Goal: Task Accomplishment & Management: Use online tool/utility

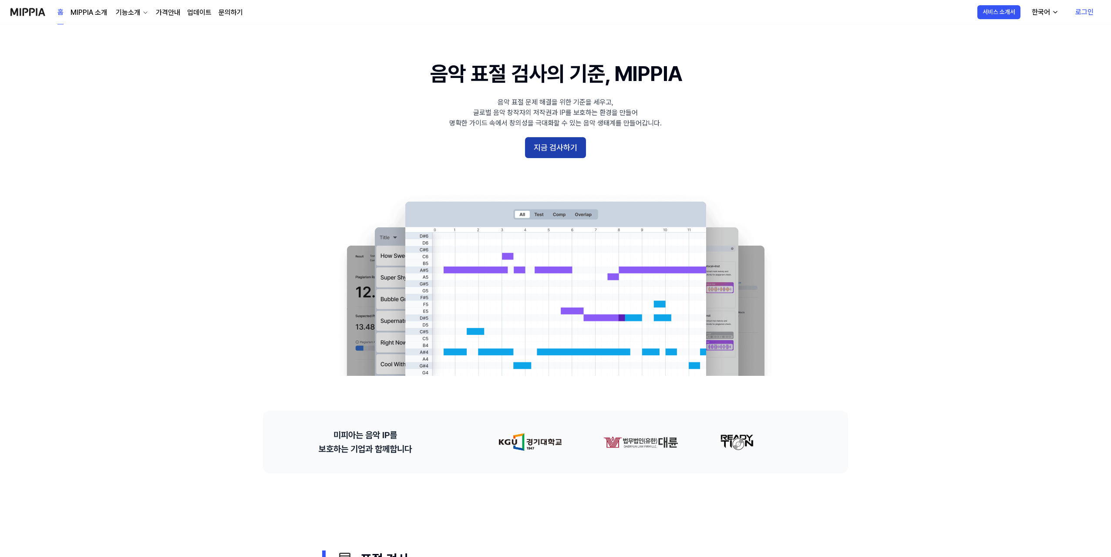
click at [550, 153] on button "지금 검사하기" at bounding box center [555, 147] width 61 height 21
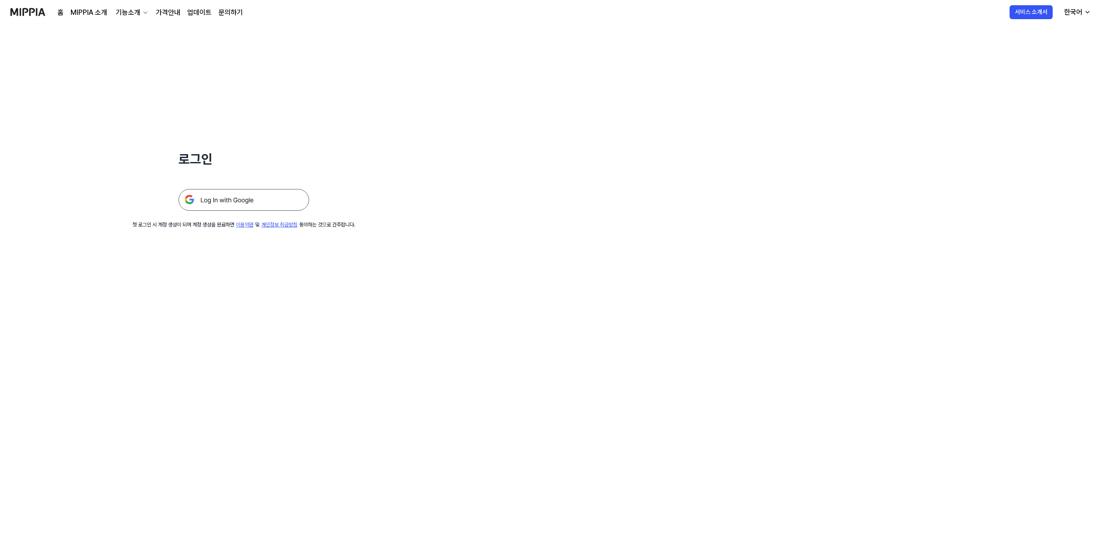
click at [295, 196] on img at bounding box center [243, 200] width 131 height 22
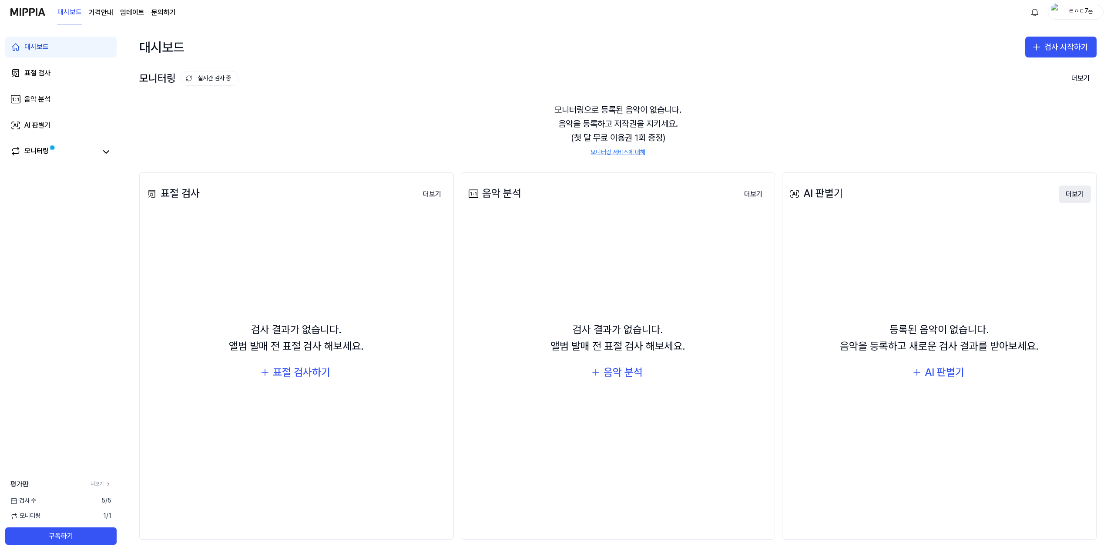
click at [1073, 191] on button "더보기" at bounding box center [1075, 193] width 32 height 17
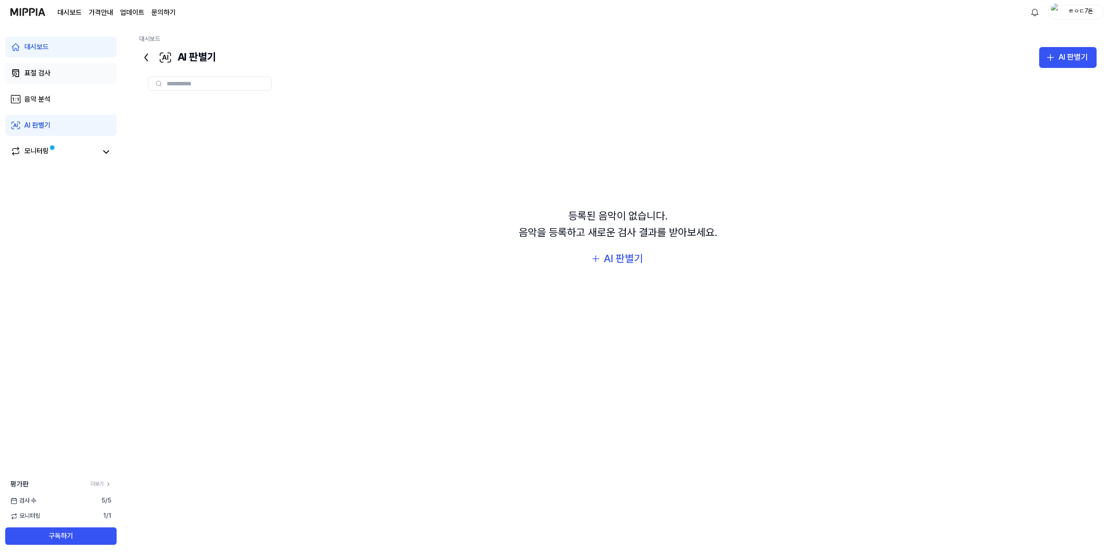
click at [61, 80] on link "표절 검사" at bounding box center [60, 73] width 111 height 21
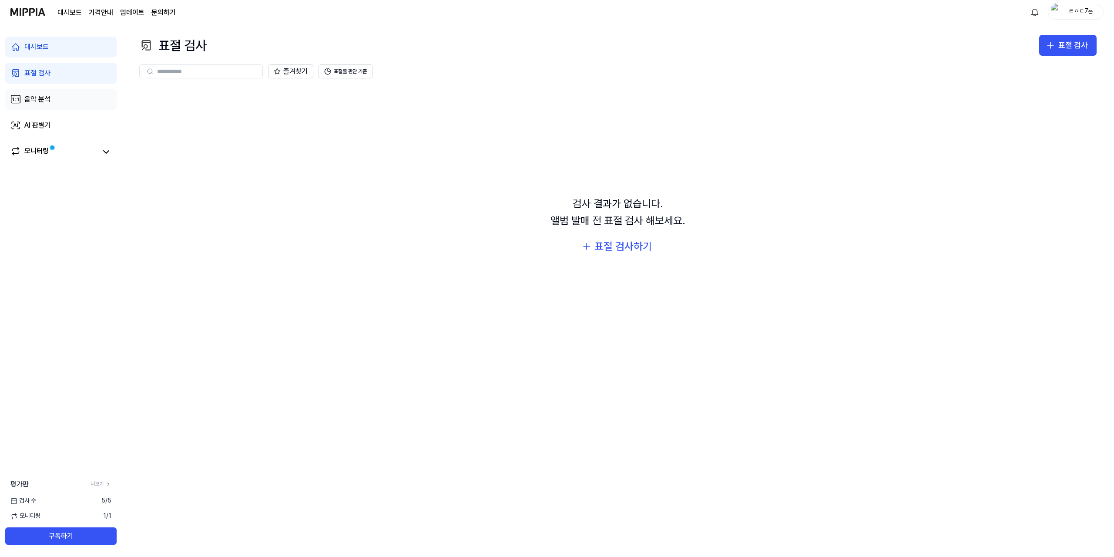
click at [83, 93] on link "음악 분석" at bounding box center [60, 99] width 111 height 21
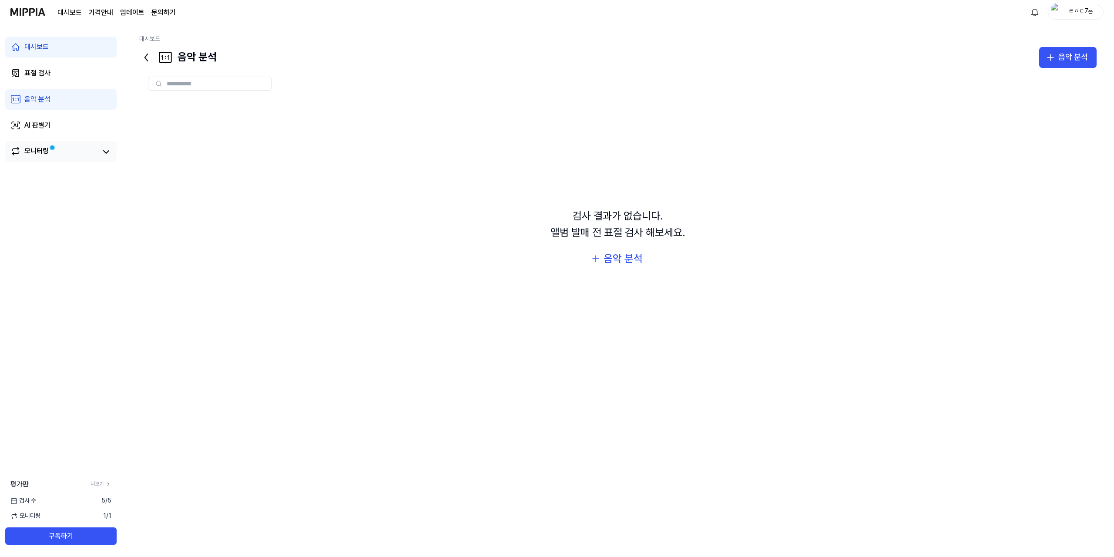
click at [48, 145] on div "모니터링" at bounding box center [60, 151] width 111 height 21
click at [76, 156] on link "모니터링" at bounding box center [53, 152] width 87 height 12
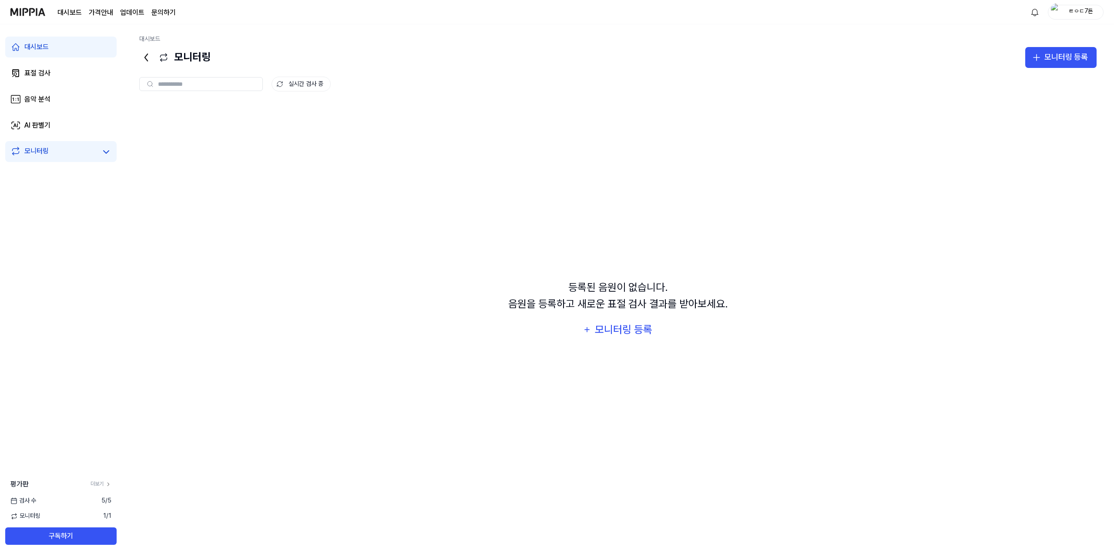
click at [67, 50] on link "대시보드" at bounding box center [60, 47] width 111 height 21
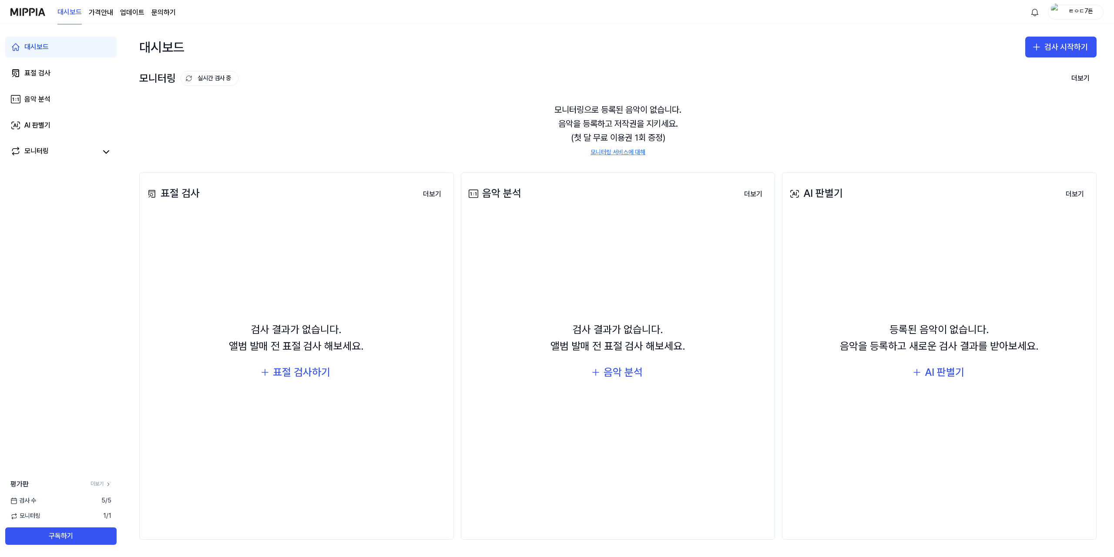
click at [96, 18] on div "대시보드 가격안내 업데이트 문의하기" at bounding box center [116, 12] width 118 height 24
click at [97, 18] on div "대시보드 가격안내 업데이트 문의하기" at bounding box center [116, 12] width 118 height 24
click at [101, 10] on page\) "가격안내" at bounding box center [101, 12] width 24 height 10
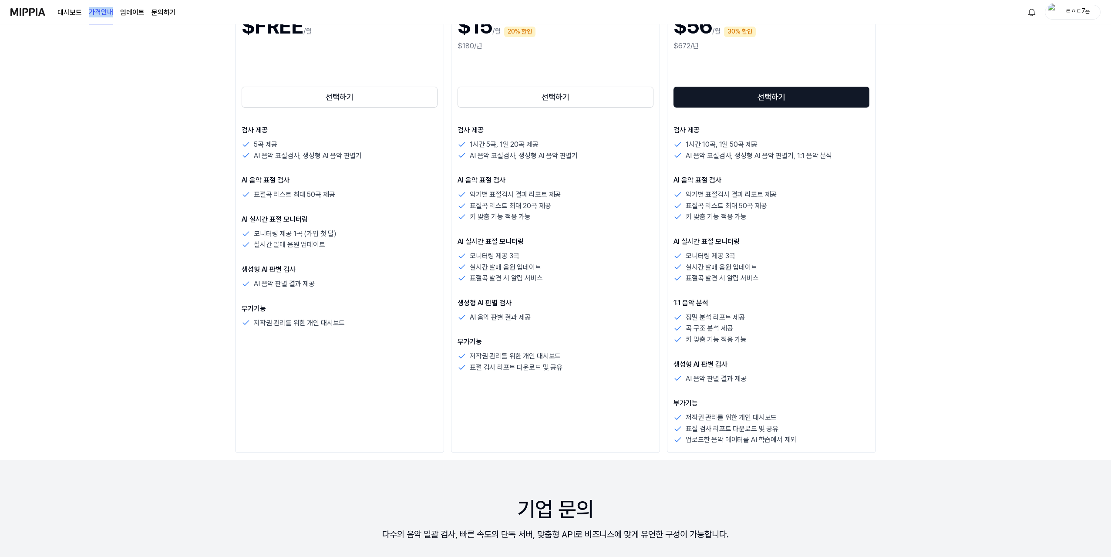
scroll to position [218, 0]
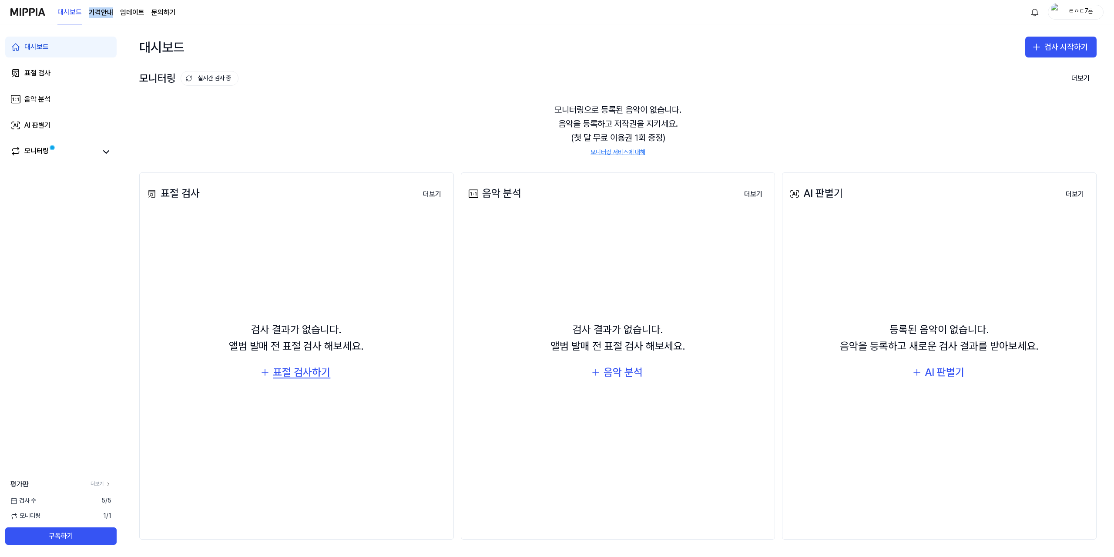
click at [330, 372] on div "표절 검사하기" at bounding box center [301, 372] width 57 height 17
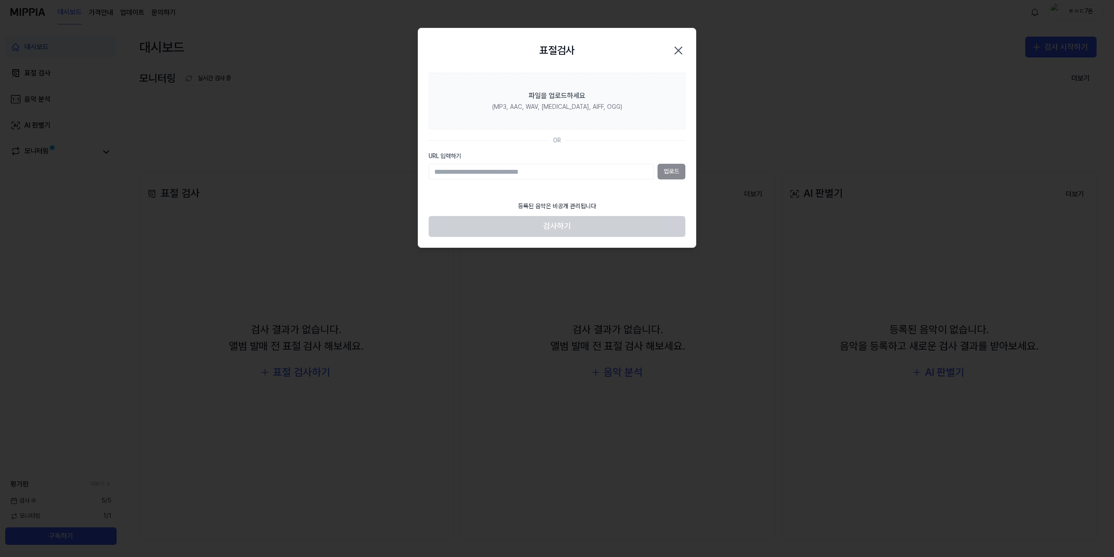
click at [672, 54] on icon "button" at bounding box center [679, 51] width 14 height 14
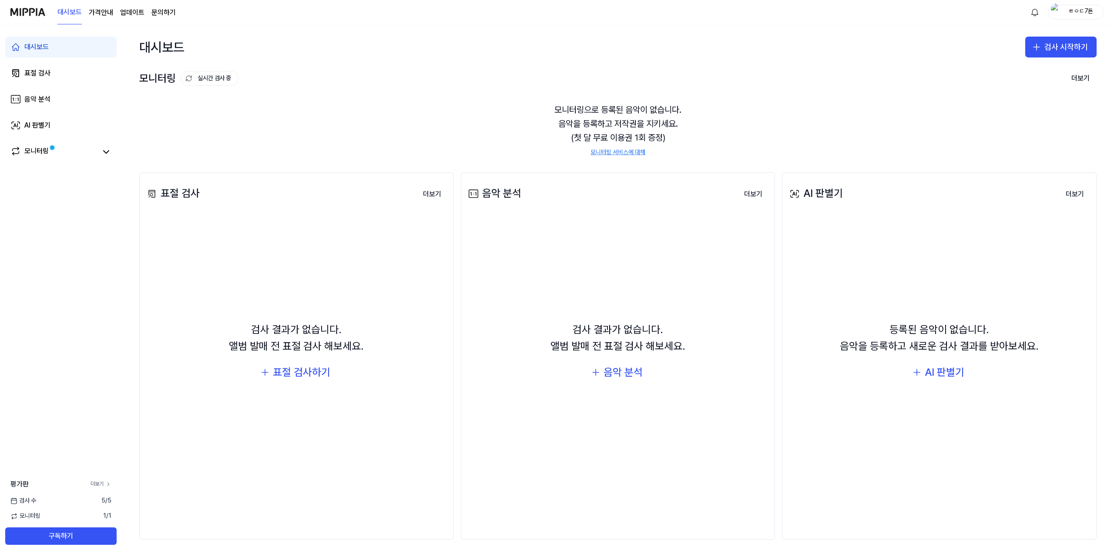
click at [107, 486] on icon at bounding box center [108, 484] width 6 height 6
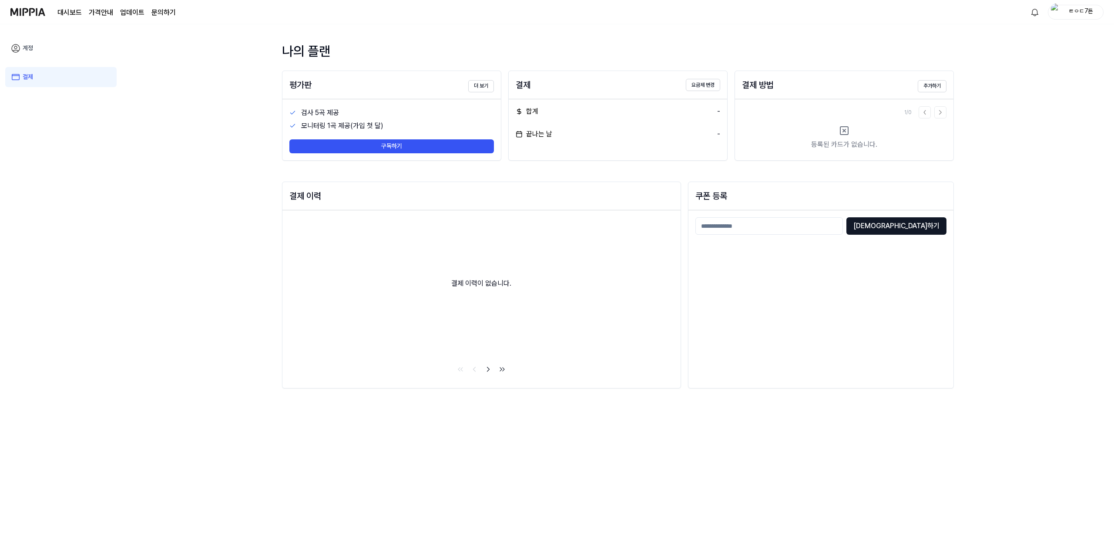
click at [84, 53] on link "계정" at bounding box center [60, 48] width 111 height 20
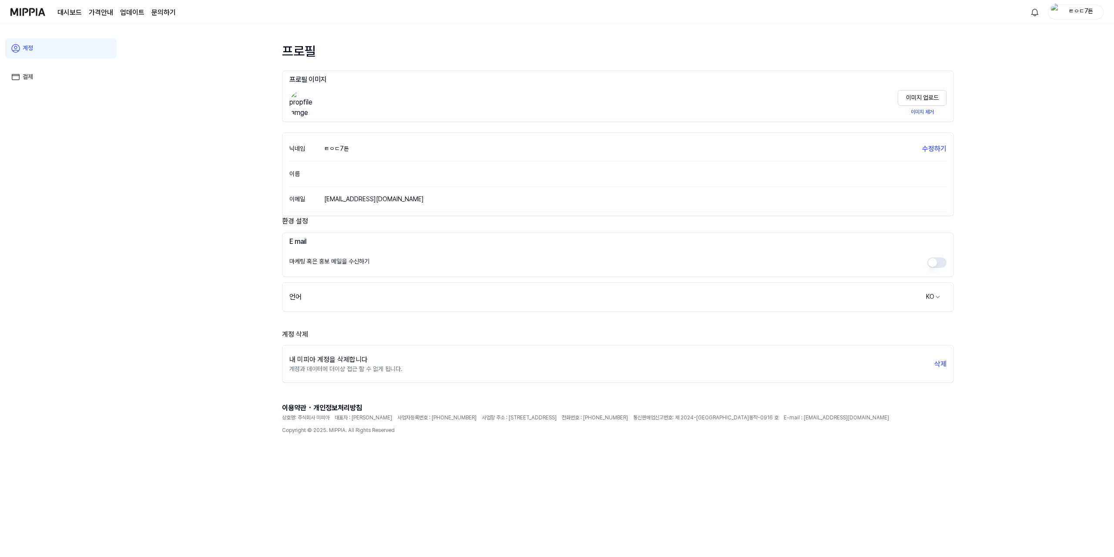
click at [17, 11] on img at bounding box center [27, 12] width 35 height 24
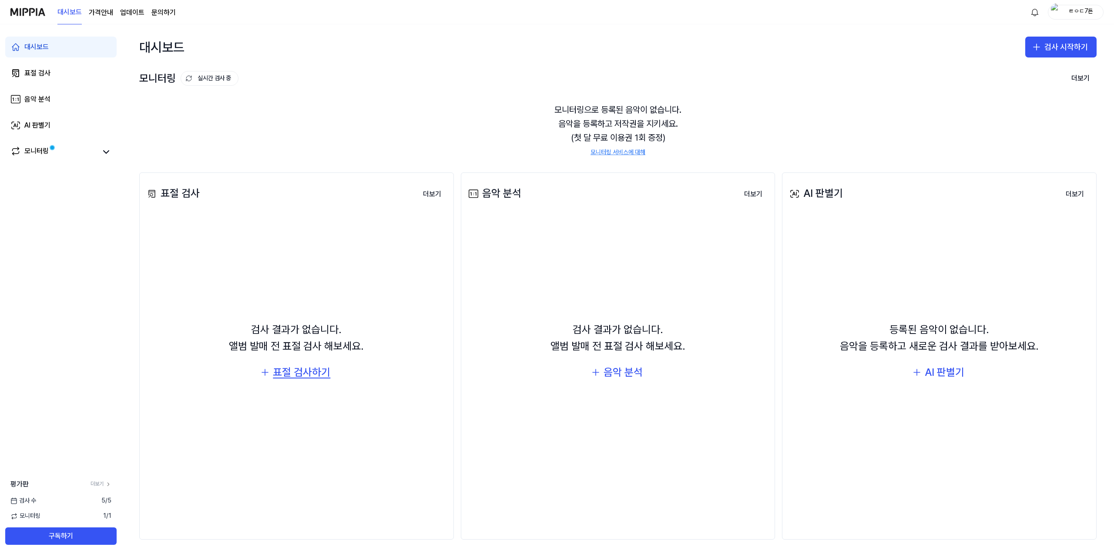
click at [299, 375] on div "표절 검사하기" at bounding box center [301, 372] width 57 height 17
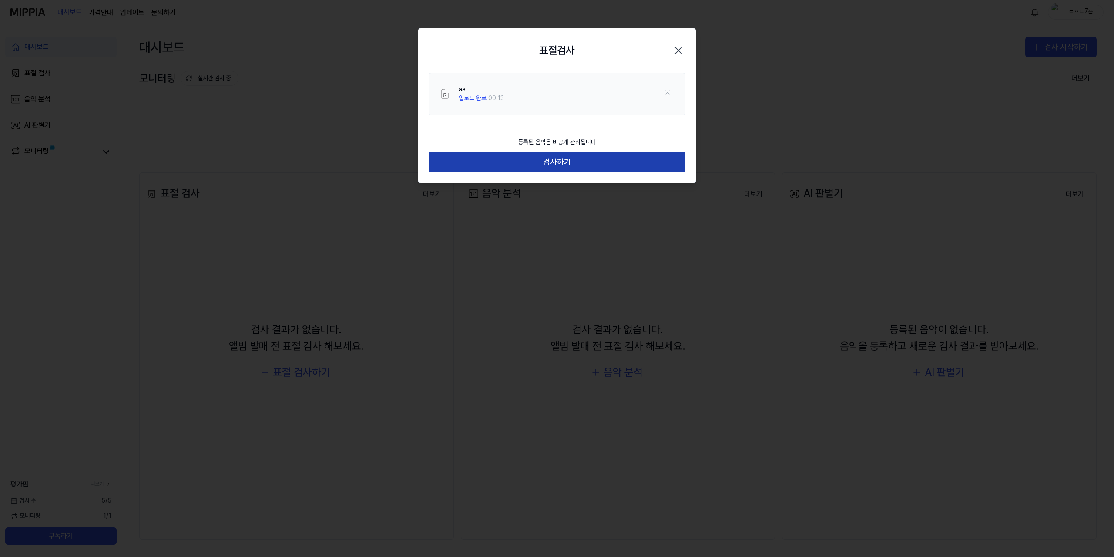
click at [593, 171] on button "검사하기" at bounding box center [557, 161] width 257 height 21
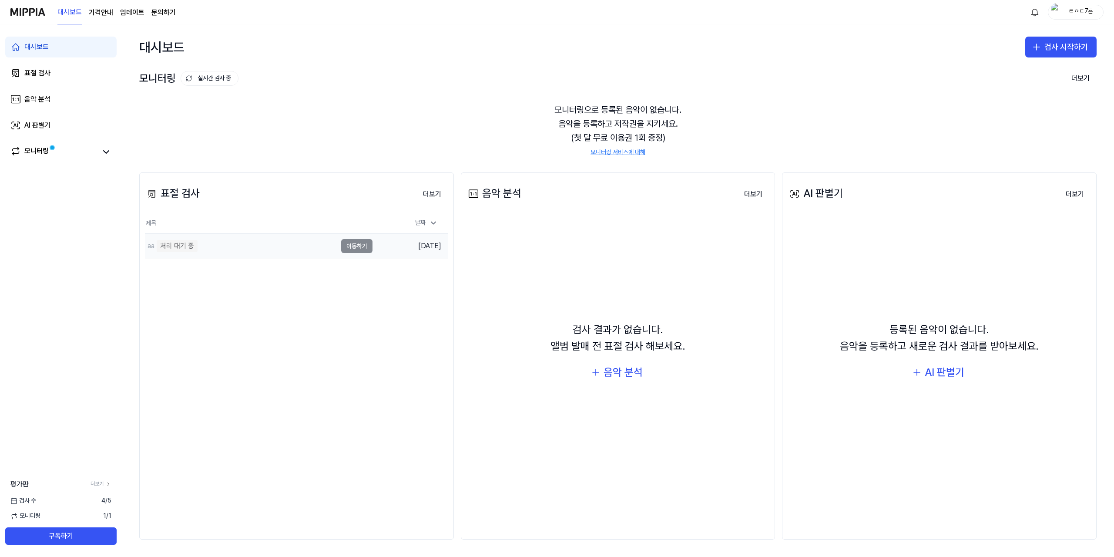
click at [408, 245] on td "2025.09.09." at bounding box center [411, 246] width 76 height 25
click at [345, 247] on td "aa 처리 대기 중 이동하기" at bounding box center [259, 246] width 228 height 24
click at [424, 220] on div "날짜" at bounding box center [427, 223] width 30 height 14
click at [423, 247] on td "2025.09.09." at bounding box center [411, 246] width 76 height 25
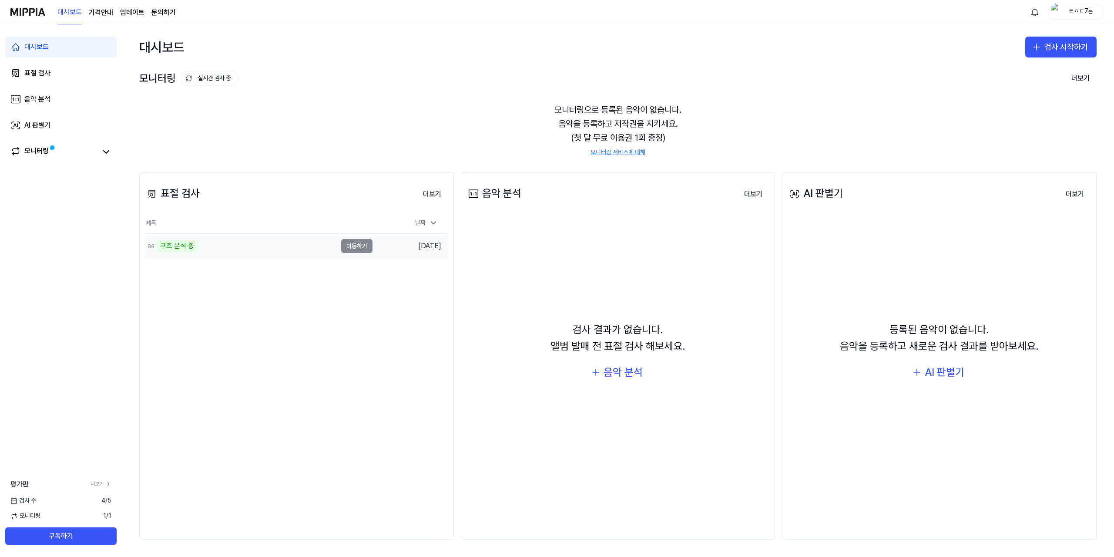
click at [367, 247] on td "aa 구조 분석 중 이동하기" at bounding box center [259, 246] width 228 height 24
click at [401, 243] on td "2025.09.09." at bounding box center [411, 246] width 76 height 25
click at [362, 248] on td "aa 악보 분석 중 이동하기" at bounding box center [259, 246] width 228 height 24
click at [332, 237] on div "aa" at bounding box center [241, 246] width 192 height 24
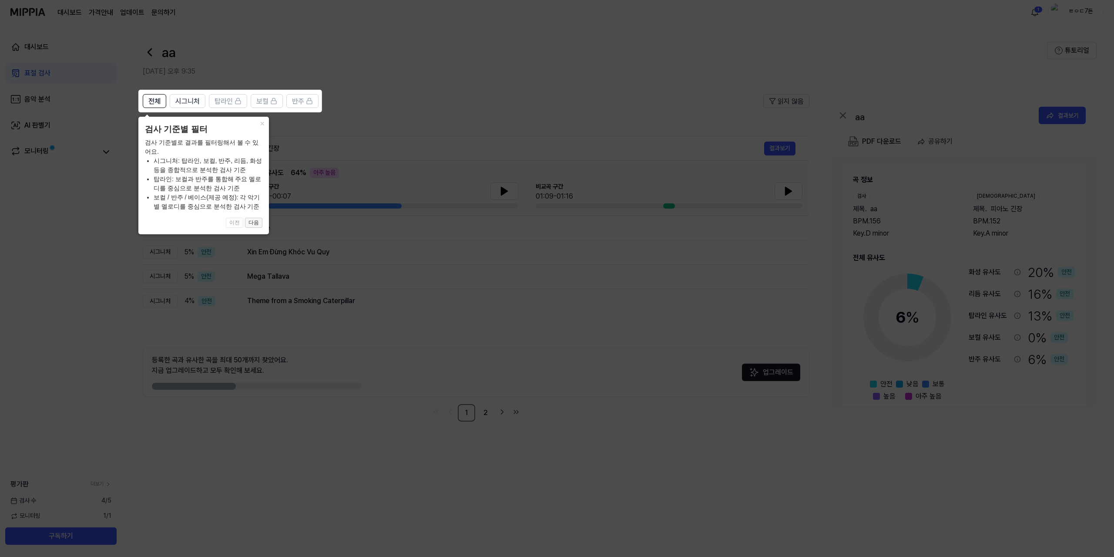
click at [260, 223] on button "다음" at bounding box center [253, 223] width 17 height 10
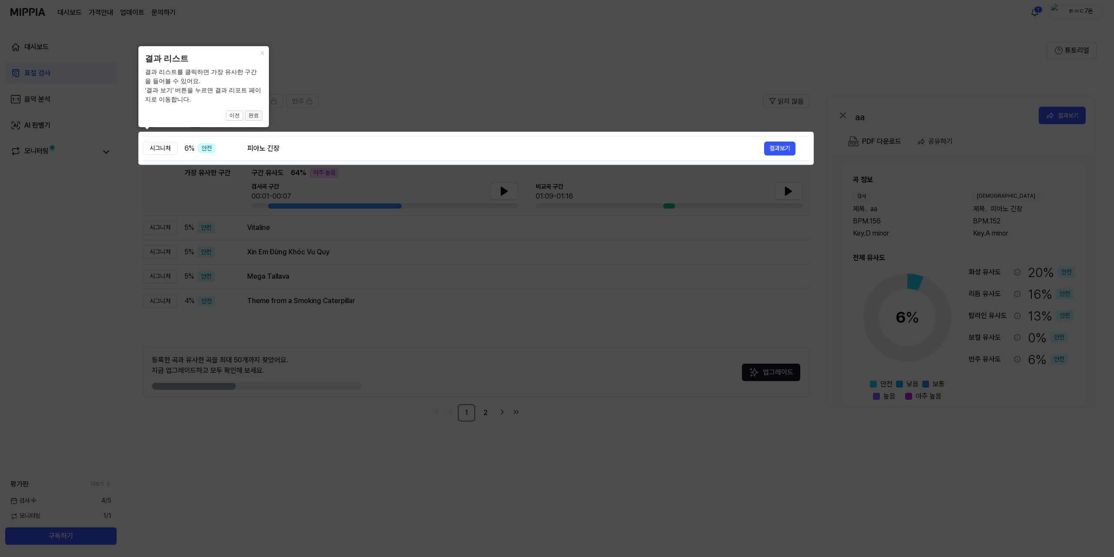
click at [258, 119] on button "완료" at bounding box center [253, 116] width 17 height 10
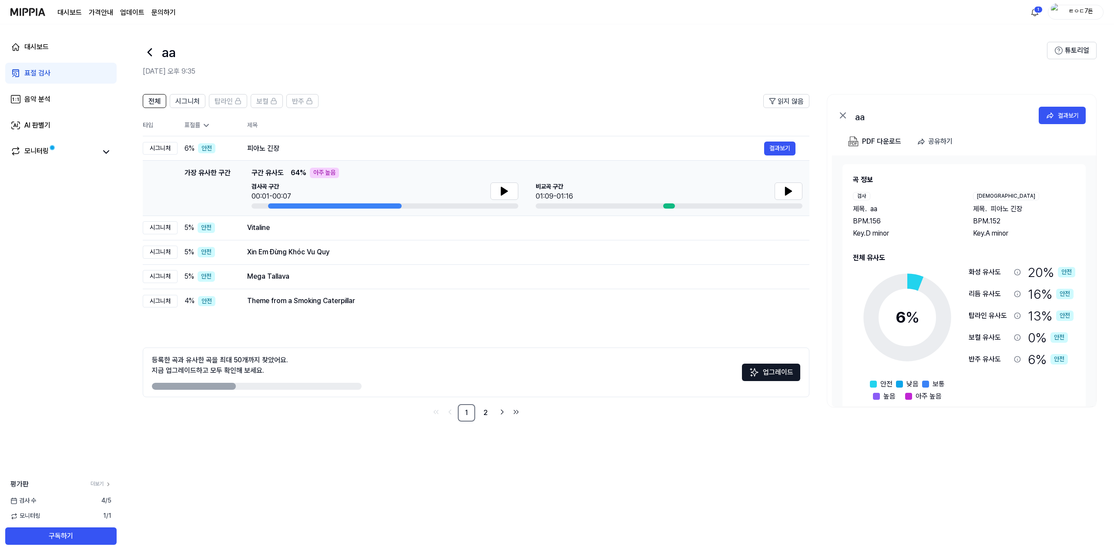
click at [488, 185] on div "검사곡 구간 00:01-00:07" at bounding box center [385, 191] width 267 height 19
click at [492, 187] on button at bounding box center [505, 190] width 28 height 17
click at [499, 190] on icon at bounding box center [504, 191] width 10 height 10
click at [784, 194] on icon at bounding box center [789, 191] width 10 height 10
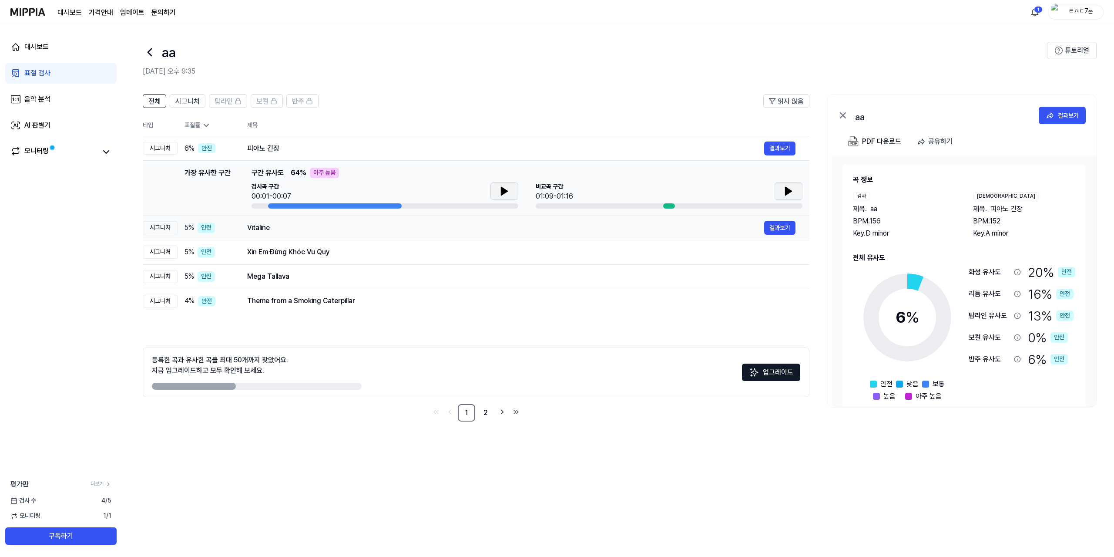
click at [733, 230] on div "Vitaline" at bounding box center [505, 227] width 517 height 10
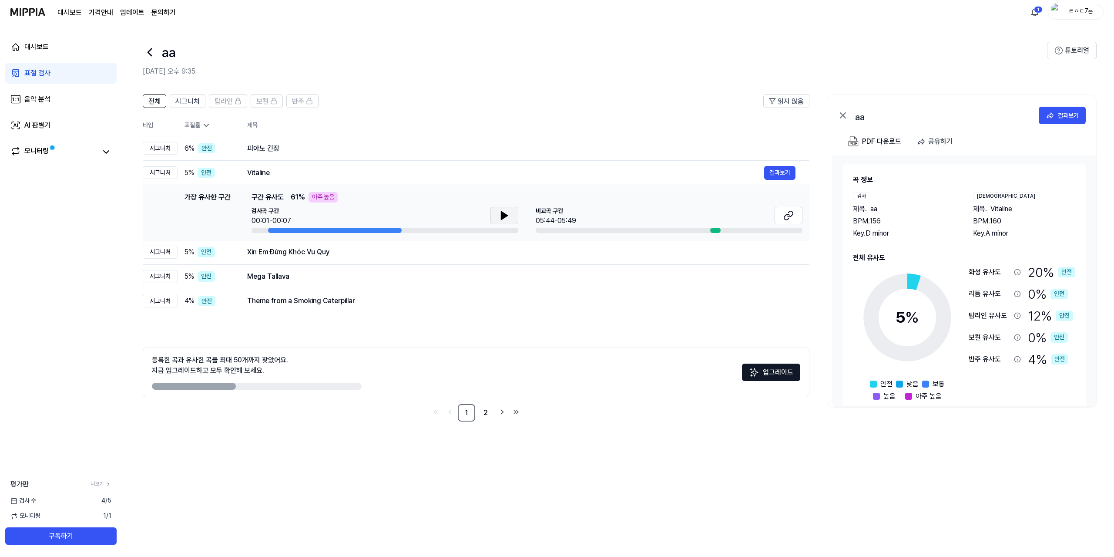
click at [511, 215] on button at bounding box center [505, 215] width 28 height 17
click at [509, 213] on icon at bounding box center [504, 215] width 10 height 10
click at [720, 228] on div at bounding box center [669, 230] width 267 height 5
click at [794, 219] on icon at bounding box center [789, 215] width 10 height 10
click at [302, 150] on div "피아노 긴장" at bounding box center [505, 148] width 517 height 10
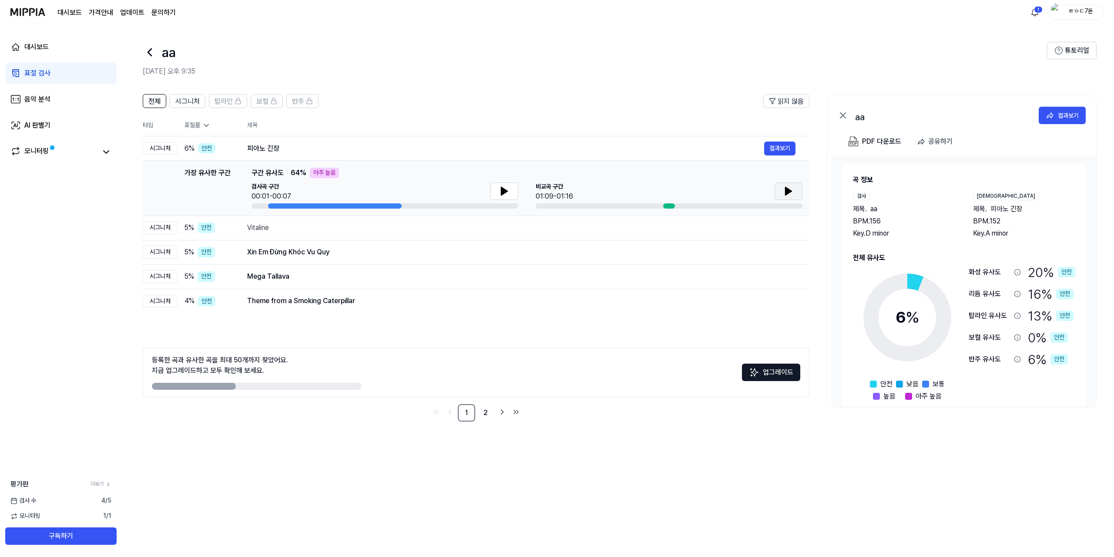
click at [783, 194] on button at bounding box center [789, 190] width 28 height 17
click at [269, 102] on div "보컬" at bounding box center [266, 100] width 21 height 11
click at [177, 100] on span "시그니처" at bounding box center [187, 101] width 24 height 10
click at [157, 100] on span "전체" at bounding box center [154, 101] width 12 height 10
click at [482, 414] on link "2" at bounding box center [485, 412] width 17 height 17
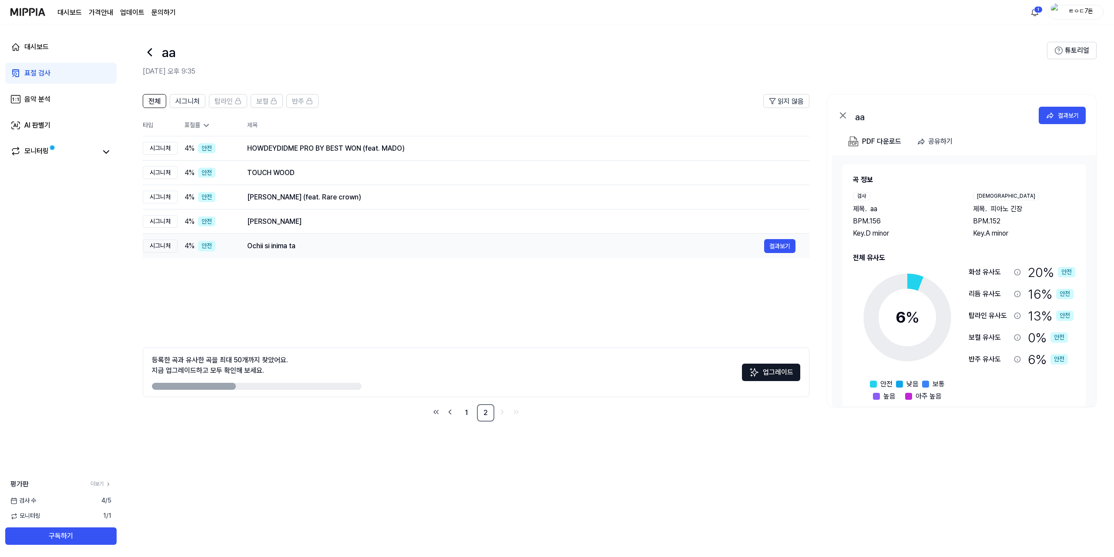
click at [674, 254] on td "Ochii si inima ta 결과보기" at bounding box center [521, 246] width 576 height 24
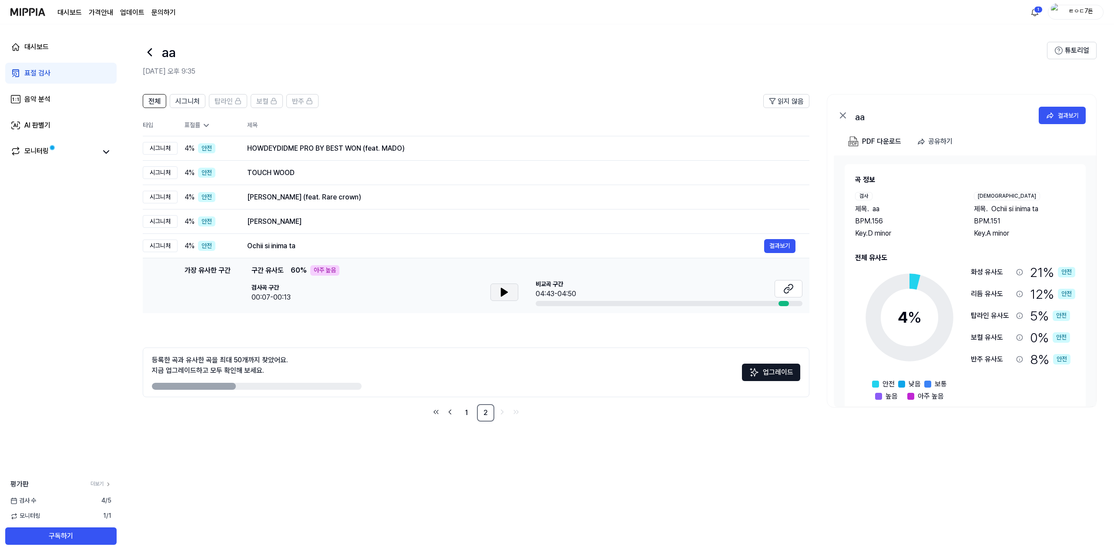
click at [507, 293] on icon at bounding box center [504, 292] width 10 height 10
click at [507, 293] on icon at bounding box center [506, 292] width 2 height 7
click at [798, 293] on button at bounding box center [789, 288] width 28 height 17
click at [565, 144] on div "HOWDEYDIDME PRO BY BEST WON (feat. MADO)" at bounding box center [505, 148] width 517 height 10
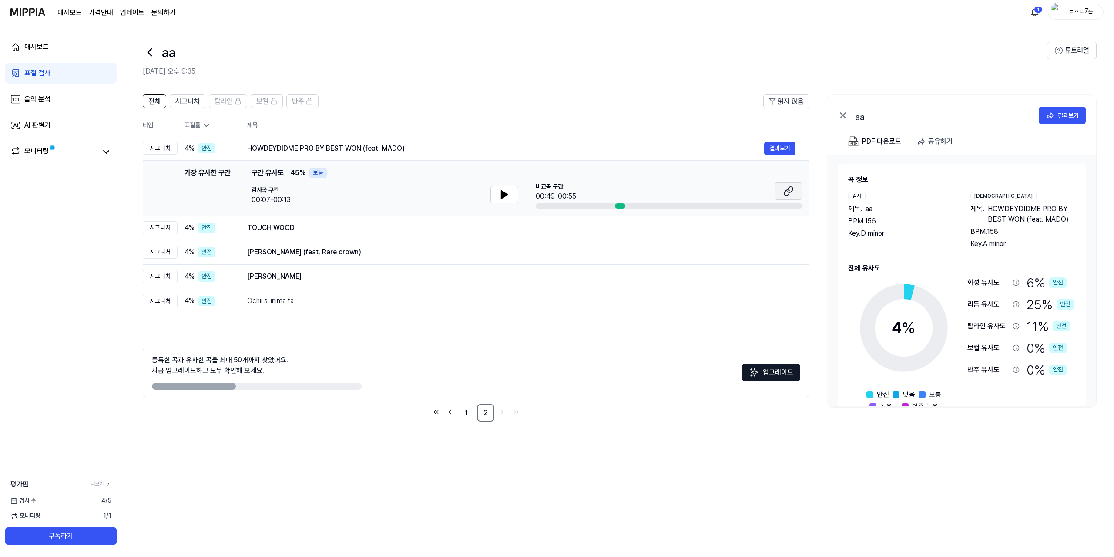
click at [786, 194] on icon at bounding box center [789, 191] width 10 height 10
click at [75, 108] on link "음악 분석" at bounding box center [60, 99] width 111 height 21
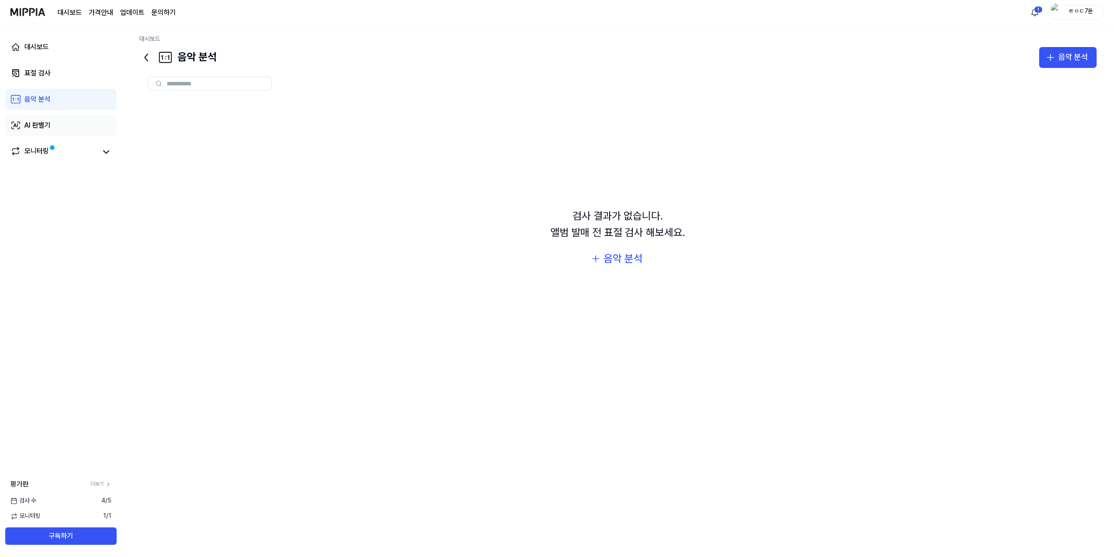
click at [73, 134] on link "AI 판별기" at bounding box center [60, 125] width 111 height 21
click at [78, 154] on link "모니터링" at bounding box center [53, 152] width 87 height 12
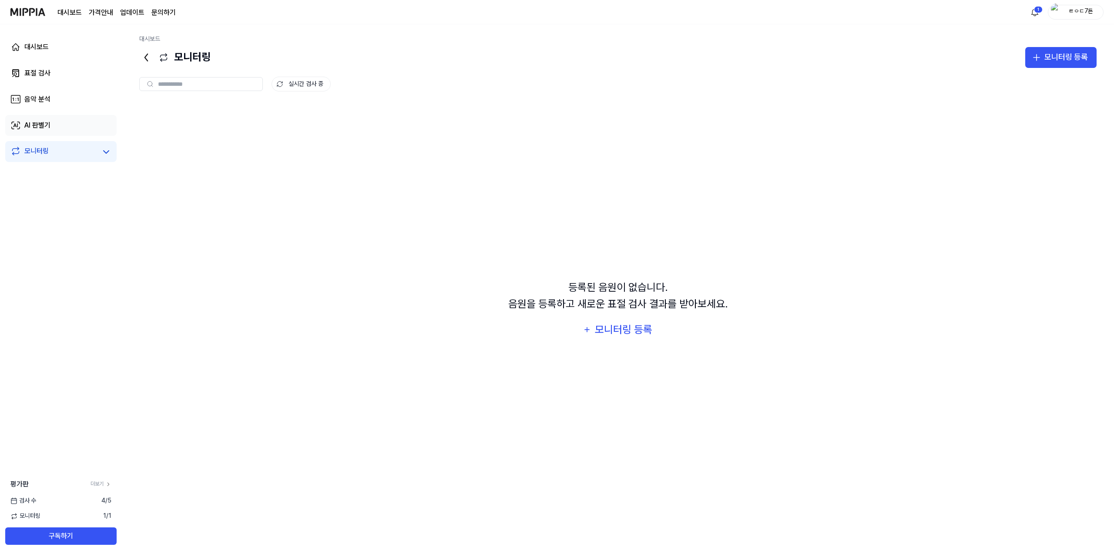
click at [74, 130] on link "AI 판별기" at bounding box center [60, 125] width 111 height 21
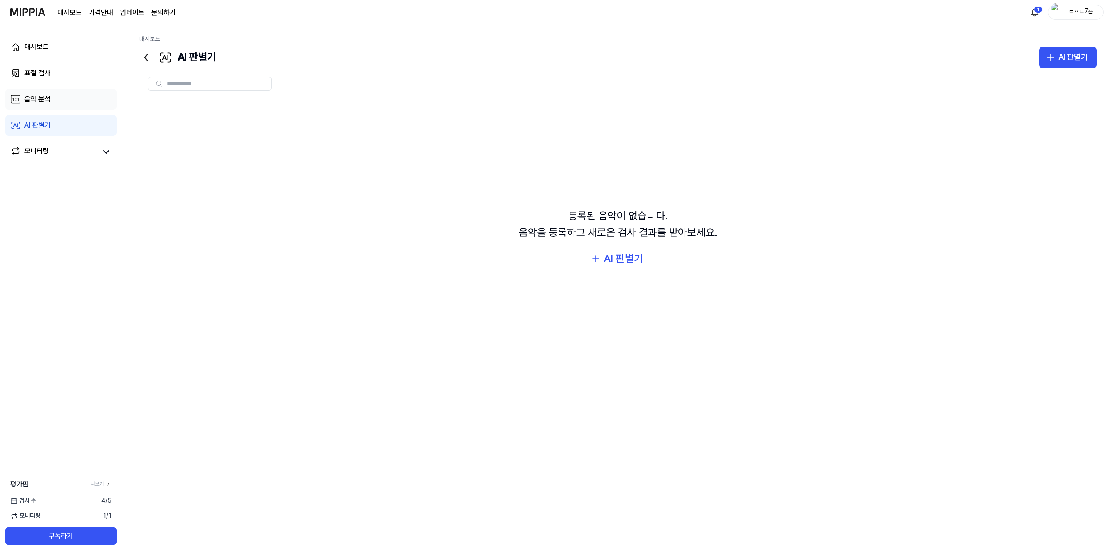
click at [73, 102] on link "음악 분석" at bounding box center [60, 99] width 111 height 21
